Goal: Task Accomplishment & Management: Use online tool/utility

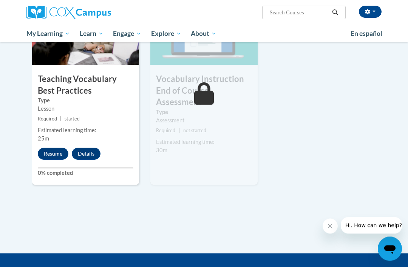
scroll to position [856, 0]
click at [55, 148] on button "Resume" at bounding box center [53, 154] width 31 height 12
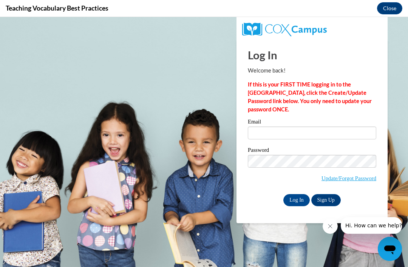
scroll to position [0, 0]
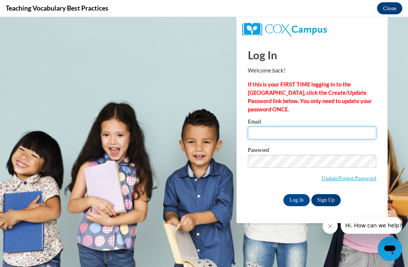
click at [318, 135] on input "Email" at bounding box center [312, 132] width 128 height 13
type input "[EMAIL_ADDRESS][DOMAIN_NAME]"
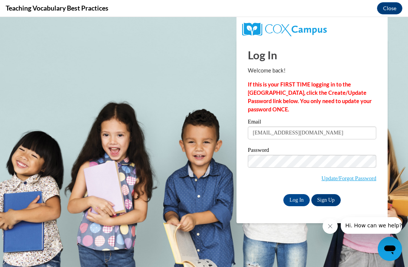
click at [296, 199] on input "Log In" at bounding box center [296, 200] width 26 height 12
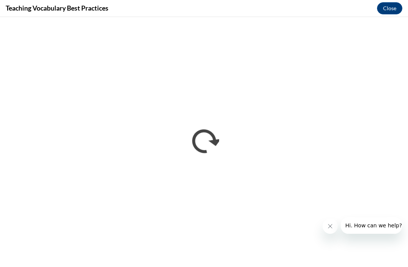
scroll to position [0, 0]
